Goal: Information Seeking & Learning: Learn about a topic

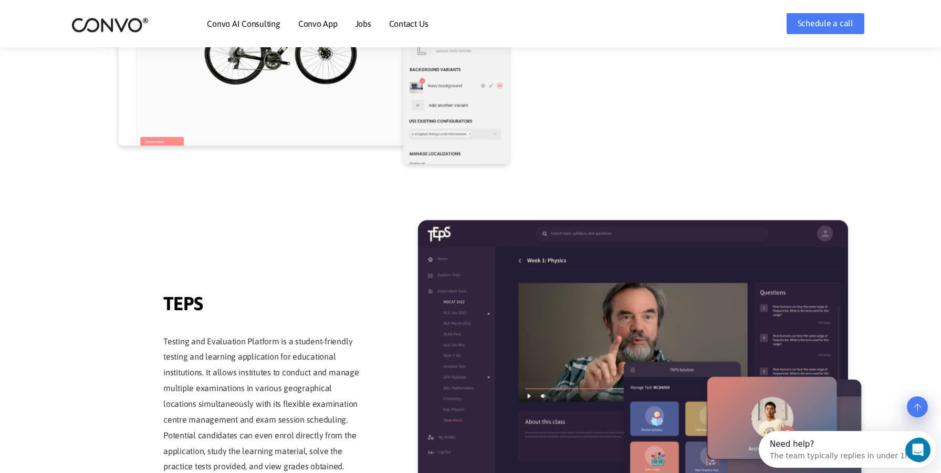
click at [360, 21] on link "Jobs" at bounding box center [364, 23] width 16 height 8
click at [329, 17] on li "Convo App Convo App Features" at bounding box center [317, 23] width 39 height 45
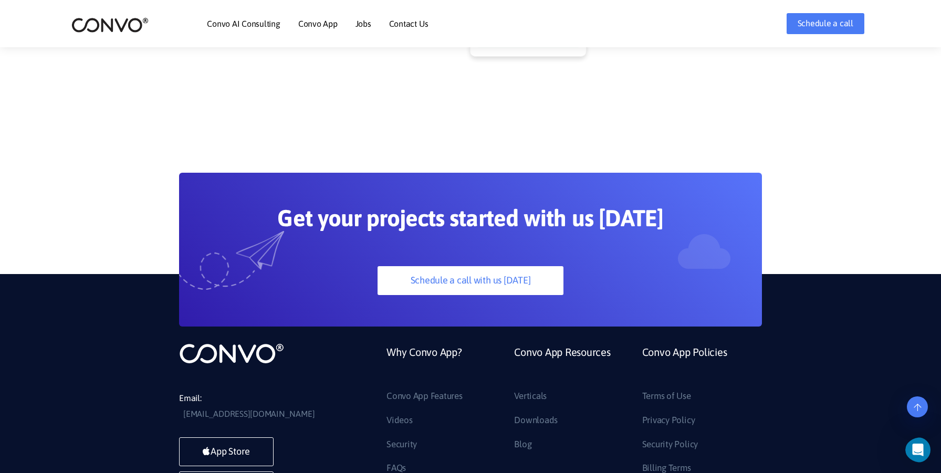
scroll to position [2956, 0]
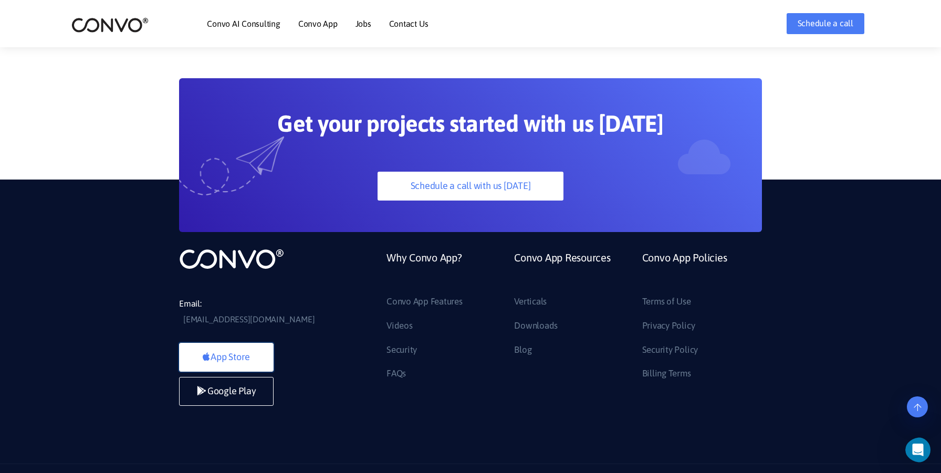
click at [249, 343] on link "App Store" at bounding box center [226, 357] width 95 height 29
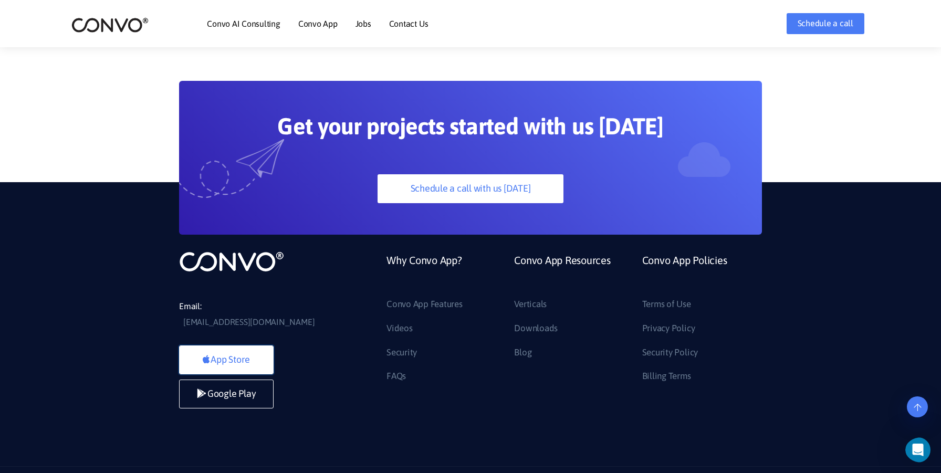
scroll to position [2953, 0]
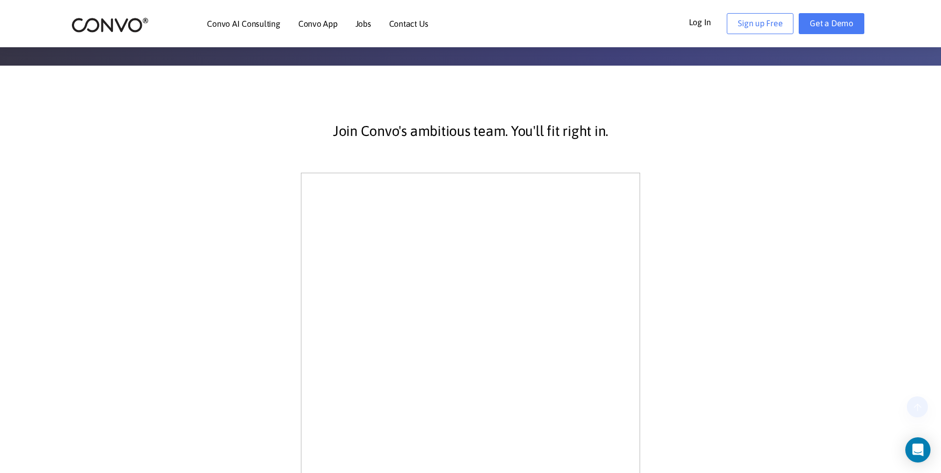
scroll to position [433, 0]
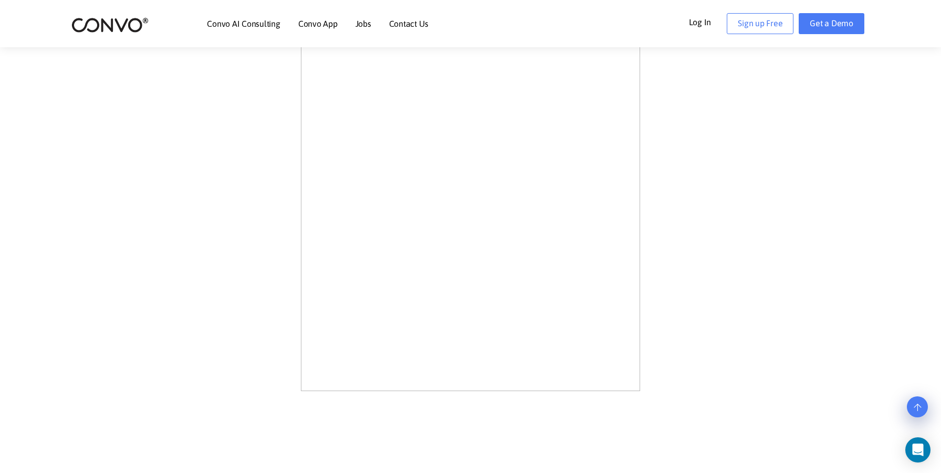
scroll to position [464, 0]
